Goal: Complete application form: Complete application form

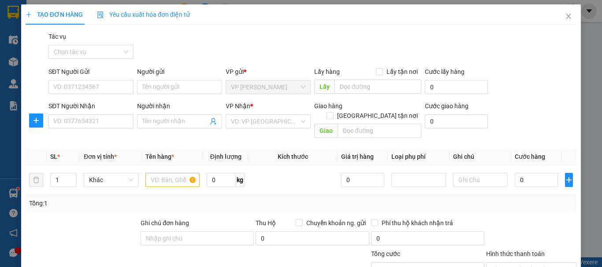
click at [103, 115] on input "SĐT Người Nhận" at bounding box center [90, 122] width 85 height 14
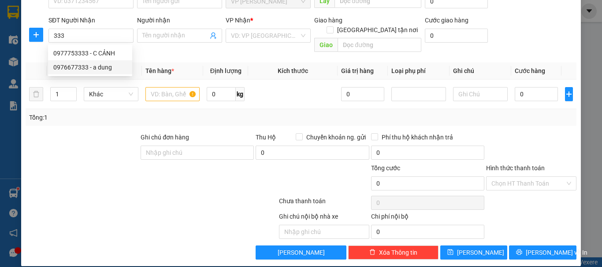
click at [96, 67] on div "0976677333 - a dung" at bounding box center [90, 68] width 74 height 10
type input "0976677333"
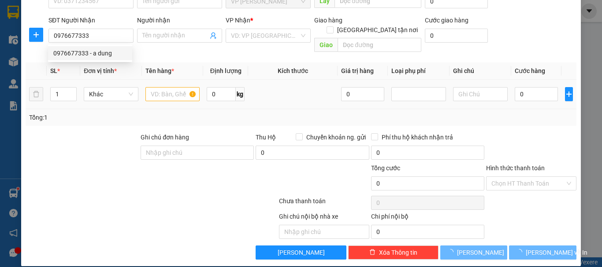
type input "a dung"
checkbox input "true"
type input "141 ha huy tap"
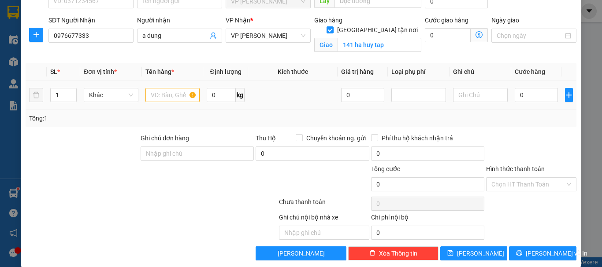
type input "0976677333"
click at [171, 95] on input "text" at bounding box center [172, 95] width 55 height 14
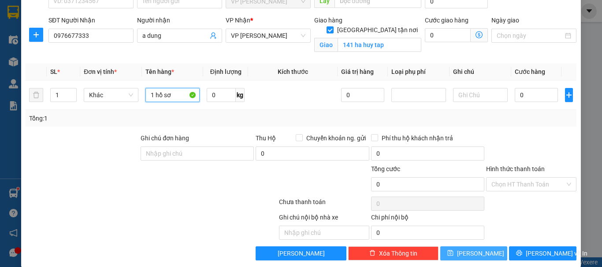
type input "1 hồ sơ"
click at [466, 252] on button "[PERSON_NAME]" at bounding box center [473, 254] width 67 height 14
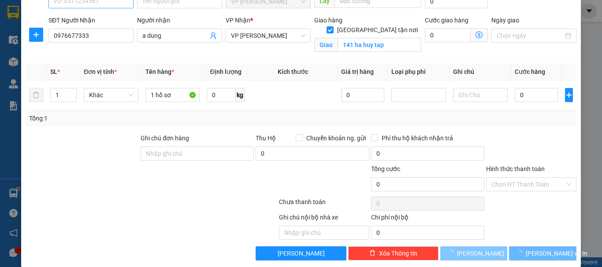
checkbox input "false"
